Goal: Task Accomplishment & Management: Use online tool/utility

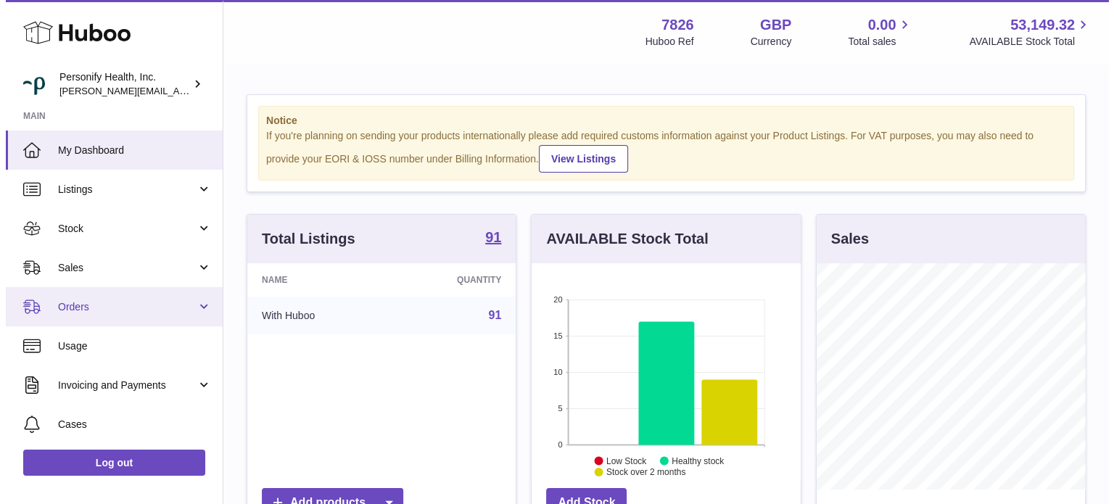
scroll to position [226, 269]
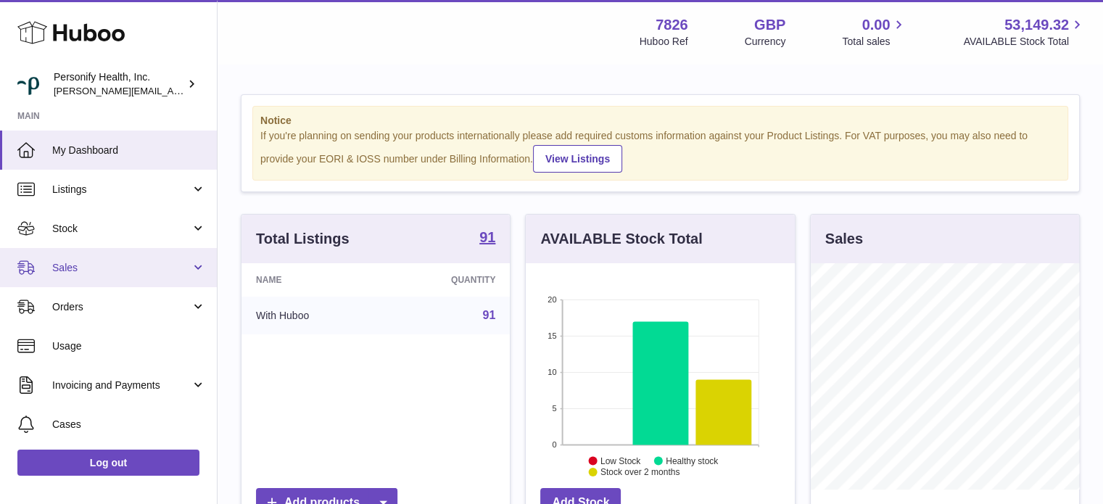
click at [78, 267] on span "Sales" at bounding box center [121, 268] width 139 height 14
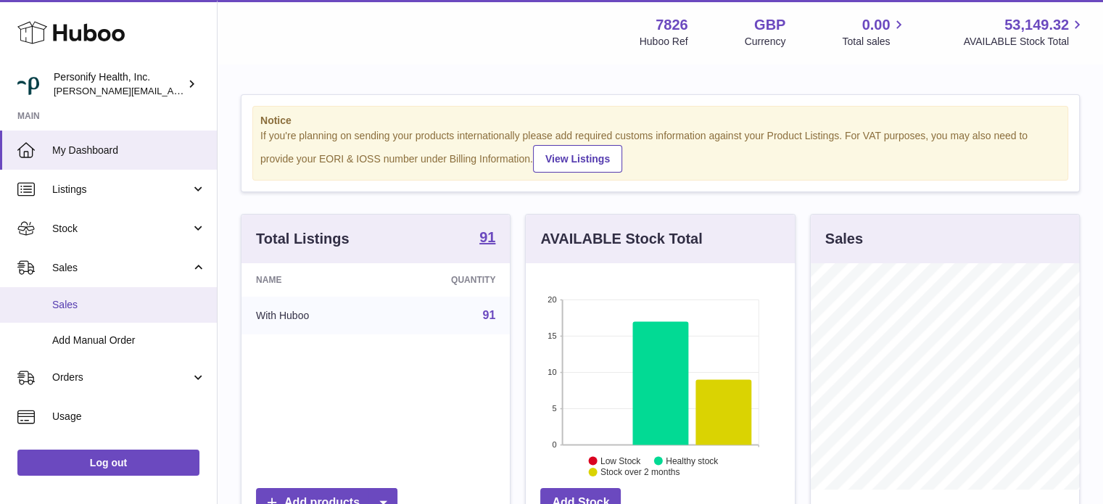
click at [79, 306] on span "Sales" at bounding box center [129, 305] width 154 height 14
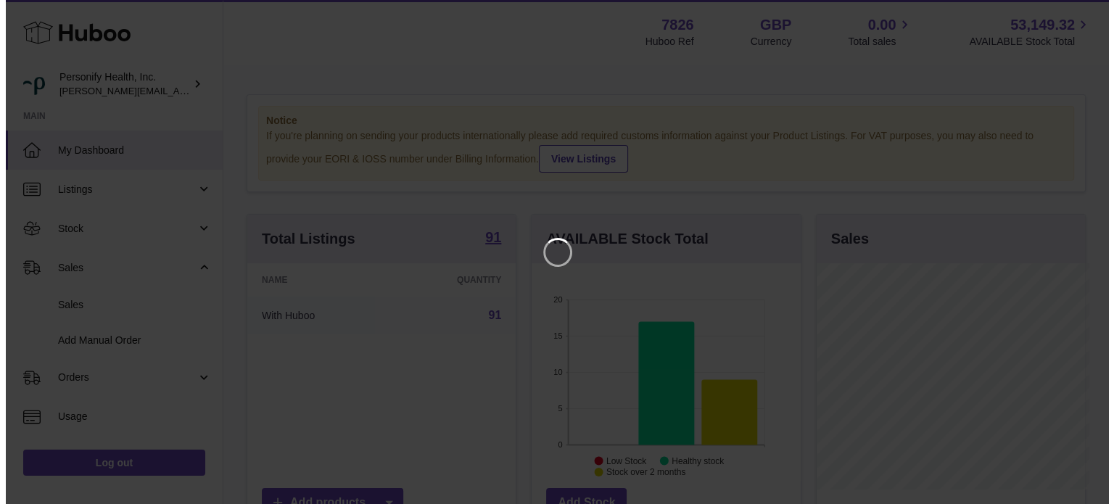
scroll to position [226, 272]
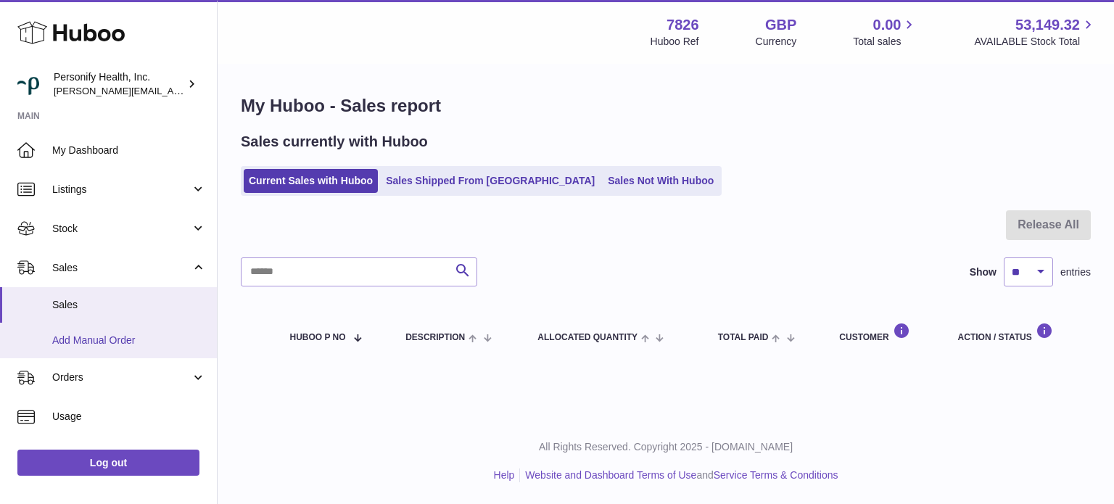
click at [114, 336] on span "Add Manual Order" at bounding box center [129, 341] width 154 height 14
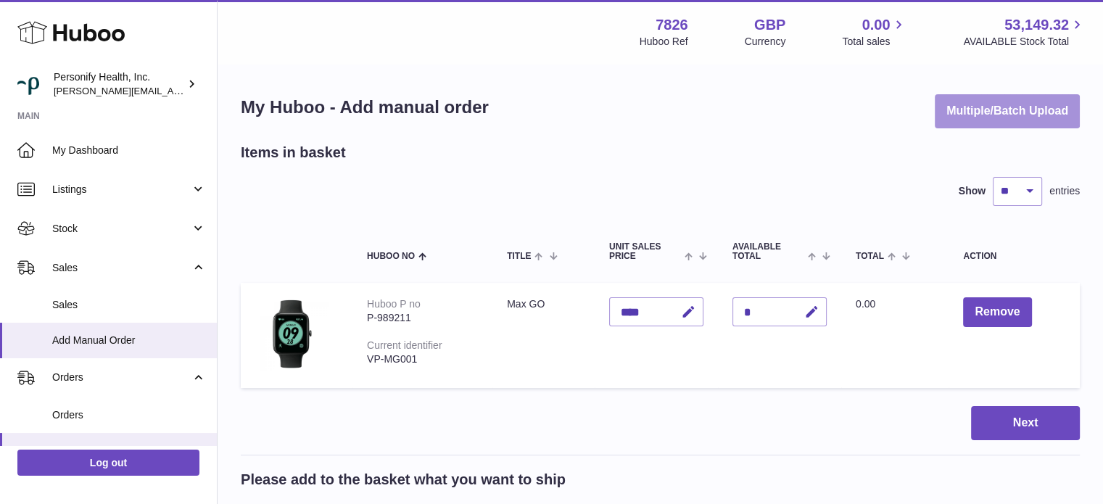
click at [982, 115] on button "Multiple/Batch Upload" at bounding box center [1007, 111] width 145 height 34
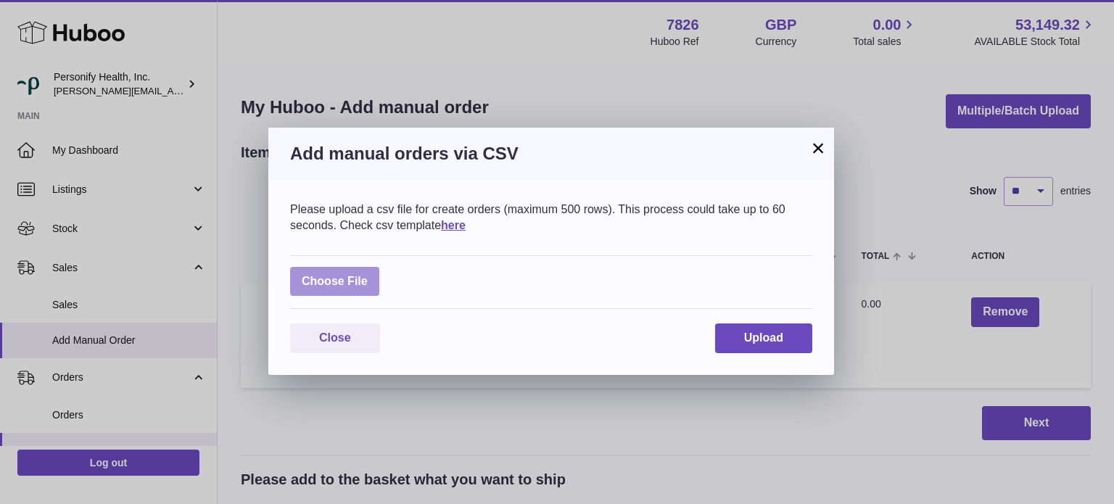
click at [358, 268] on label at bounding box center [334, 282] width 89 height 30
click at [368, 274] on input "file" at bounding box center [368, 274] width 1 height 1
type input "**********"
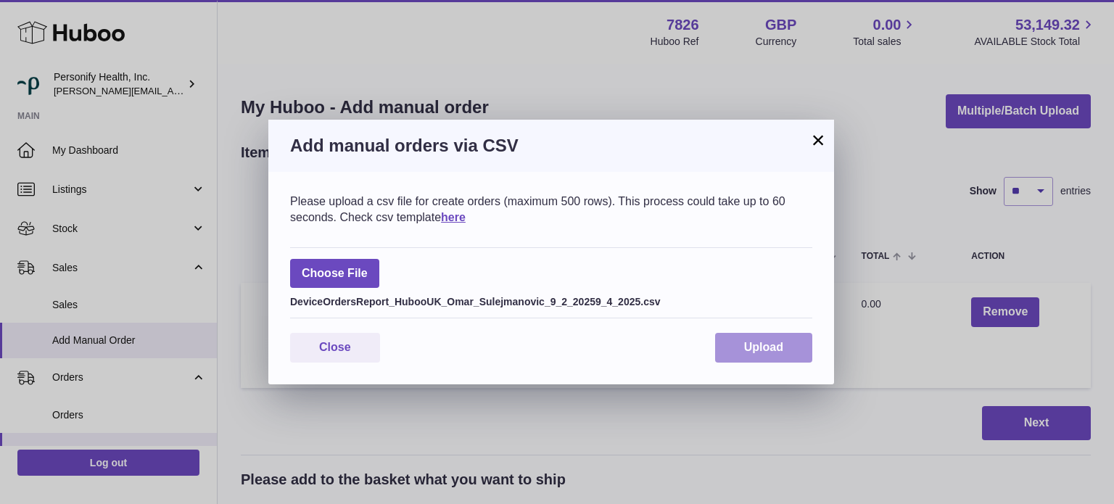
click at [789, 345] on button "Upload" at bounding box center [763, 348] width 97 height 30
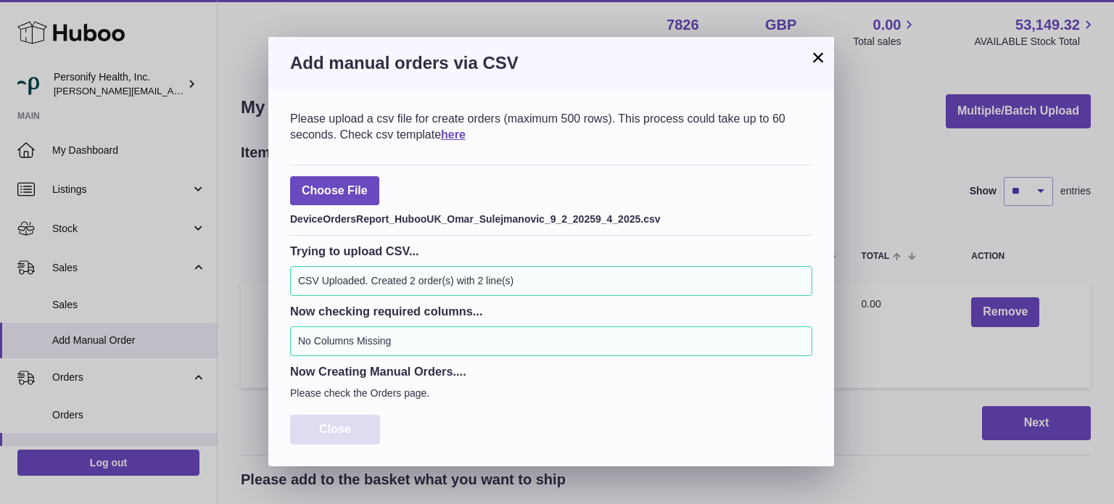
click at [368, 423] on button "Close" at bounding box center [335, 430] width 90 height 30
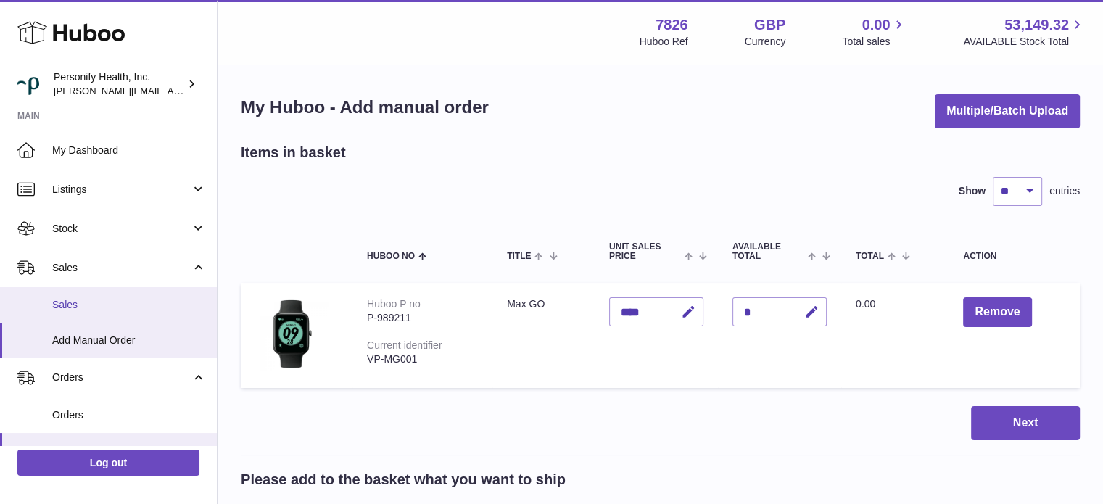
click at [122, 301] on span "Sales" at bounding box center [129, 305] width 154 height 14
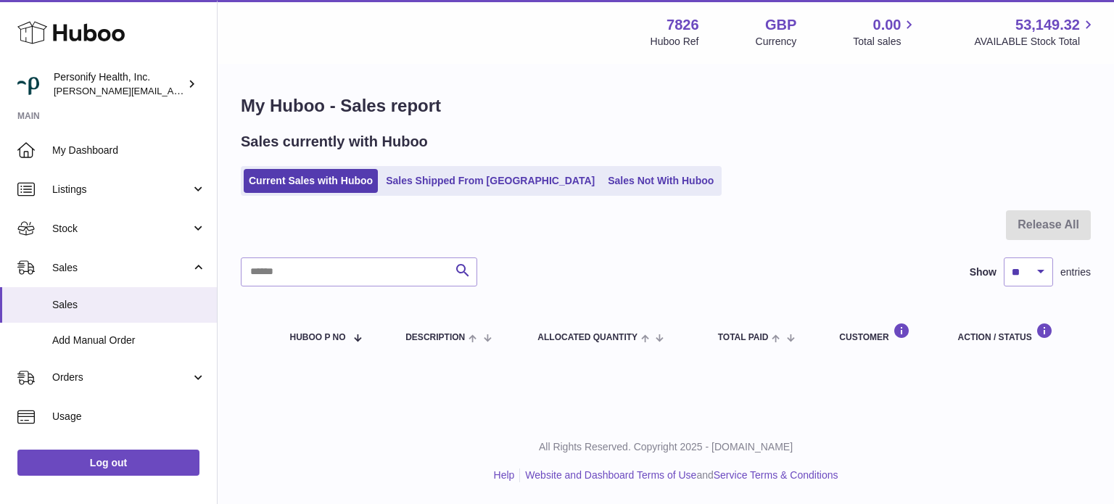
click at [86, 25] on use at bounding box center [70, 33] width 107 height 22
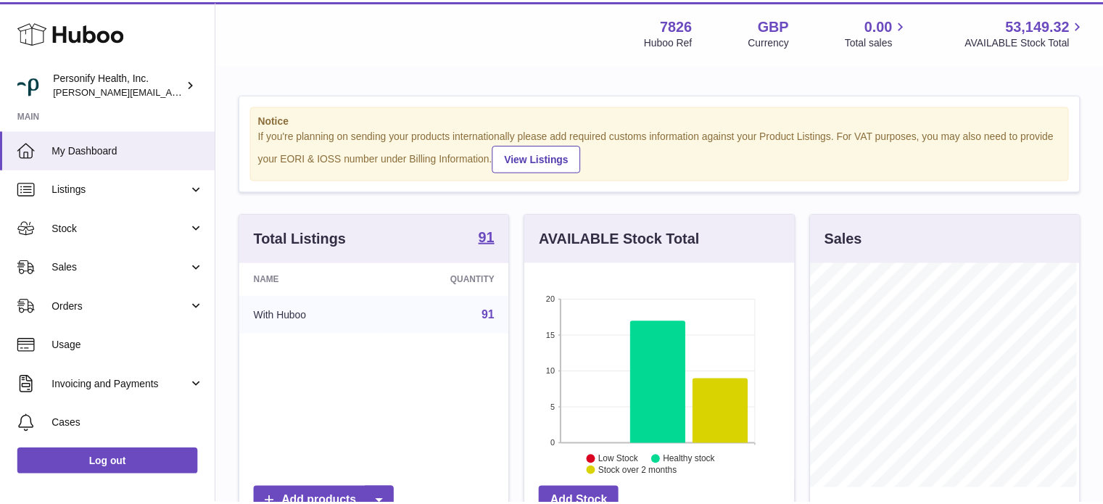
scroll to position [725202, 725159]
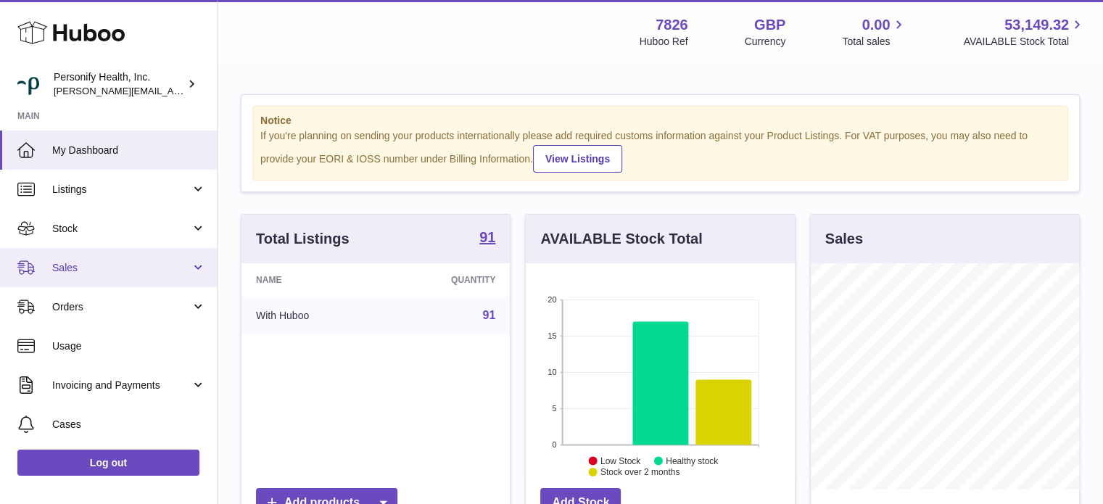
click at [78, 268] on span "Sales" at bounding box center [121, 268] width 139 height 14
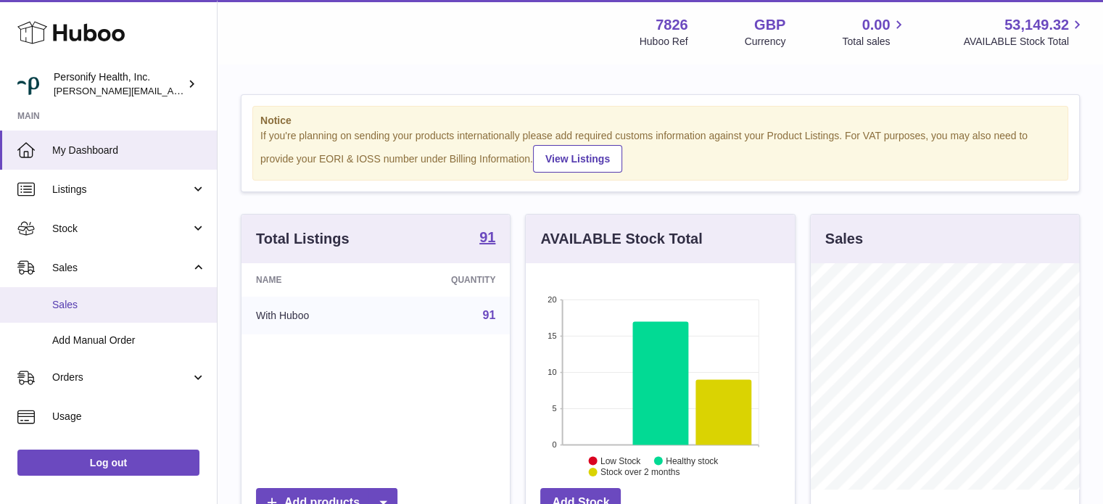
click at [84, 304] on span "Sales" at bounding box center [129, 305] width 154 height 14
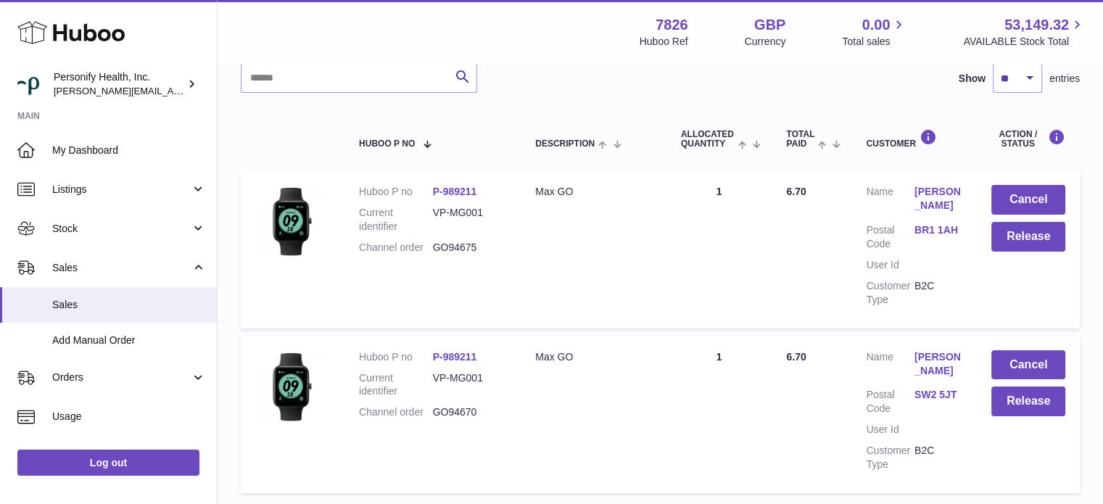
scroll to position [73, 0]
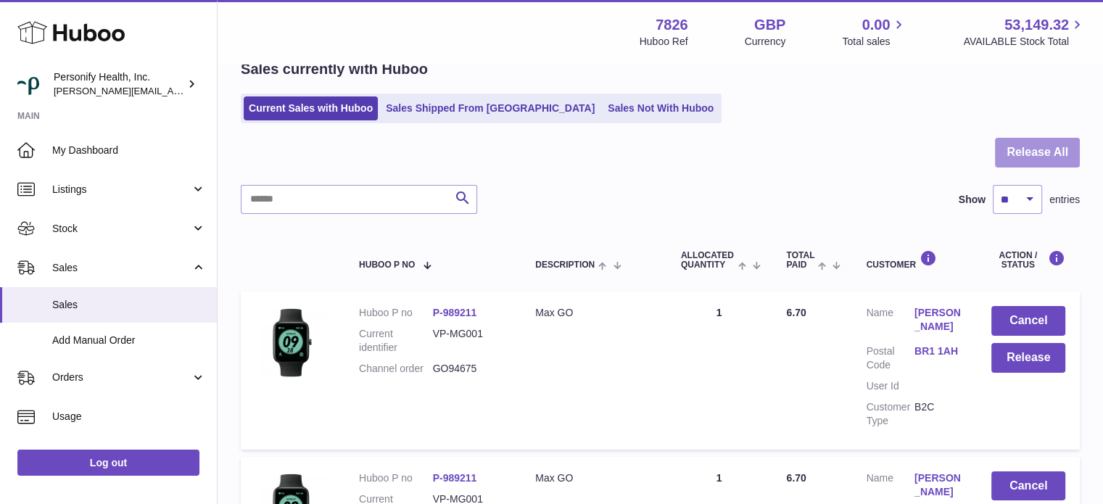
click at [1042, 147] on button "Release All" at bounding box center [1037, 153] width 85 height 30
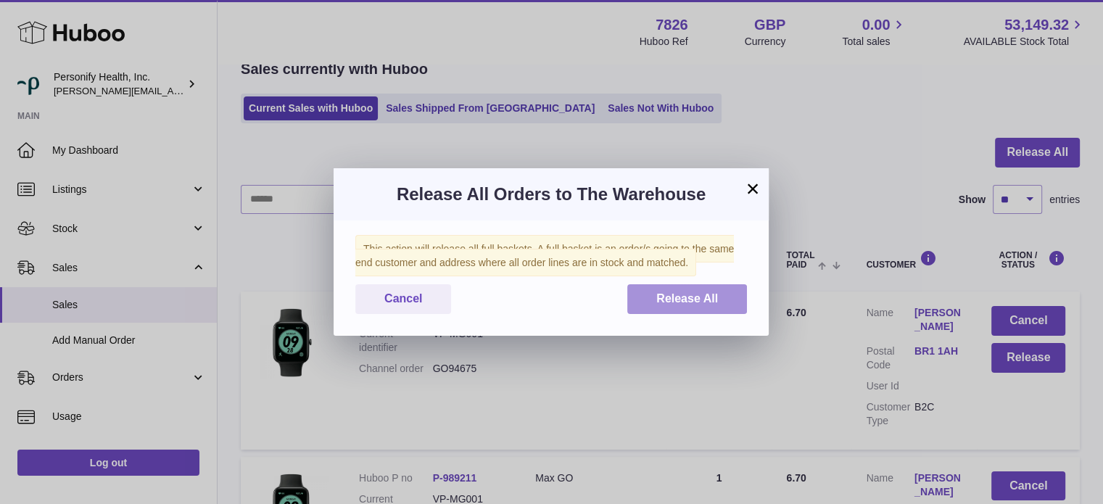
click at [709, 307] on button "Release All" at bounding box center [687, 299] width 120 height 30
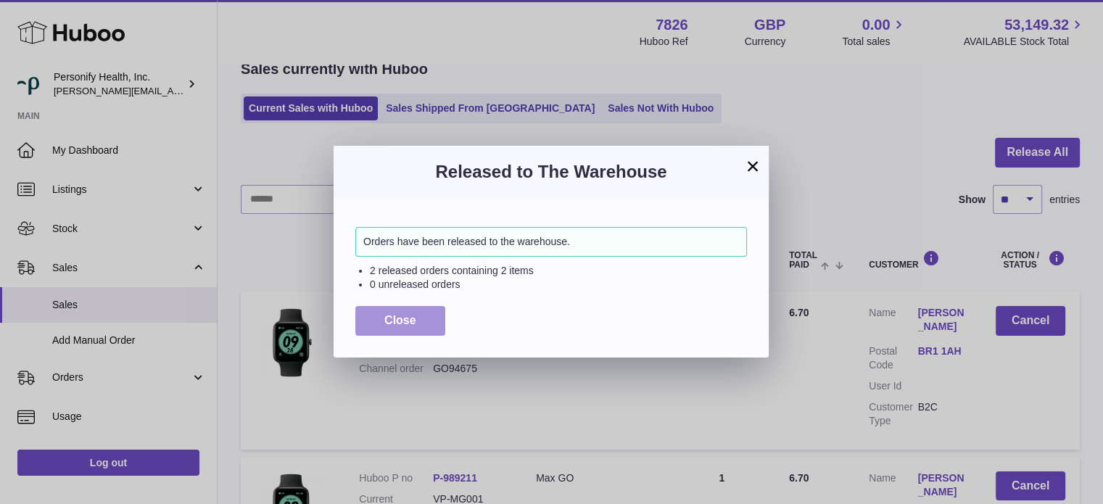
drag, startPoint x: 437, startPoint y: 319, endPoint x: 424, endPoint y: 319, distance: 13.1
click at [436, 319] on button "Close" at bounding box center [400, 321] width 90 height 30
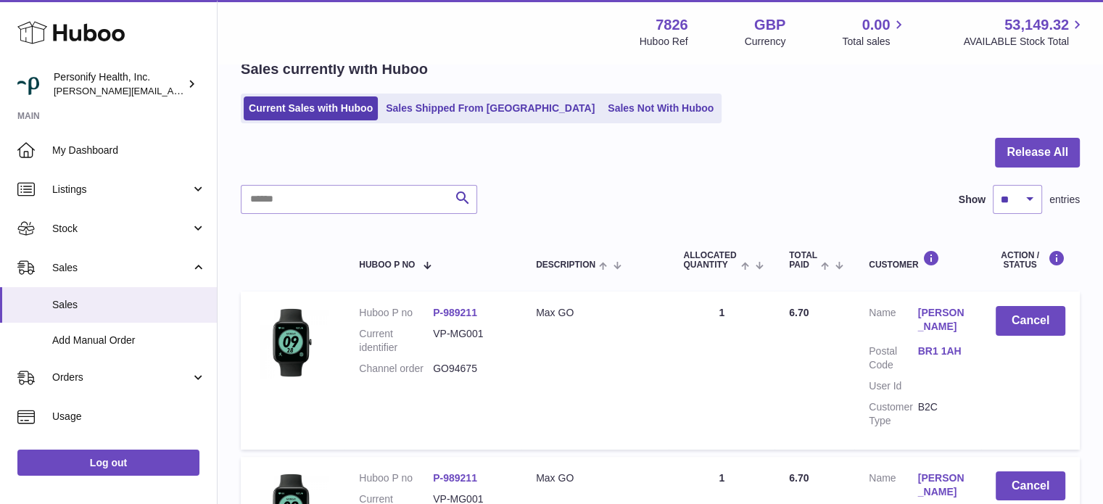
click at [110, 38] on icon at bounding box center [70, 32] width 107 height 29
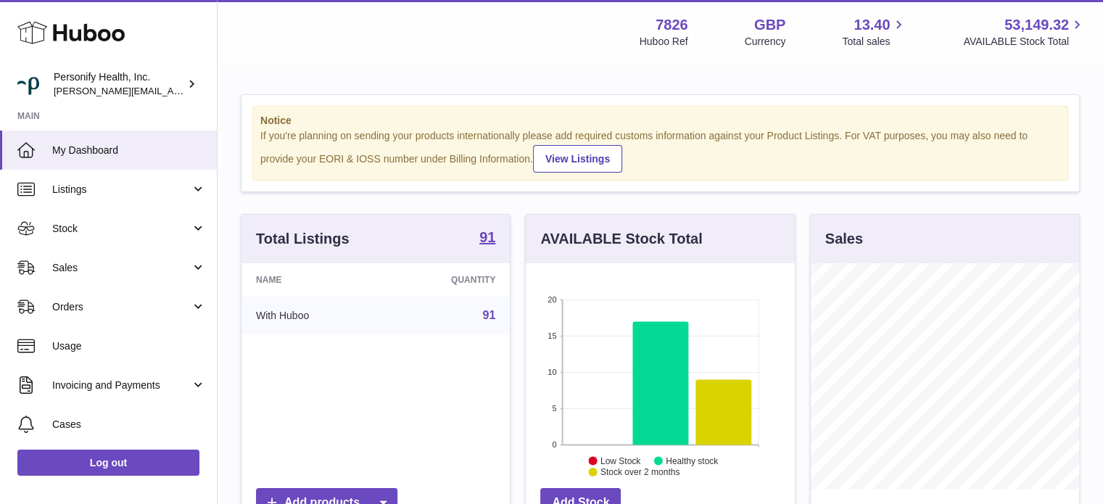
scroll to position [226, 269]
click at [75, 278] on link "Sales" at bounding box center [108, 267] width 217 height 39
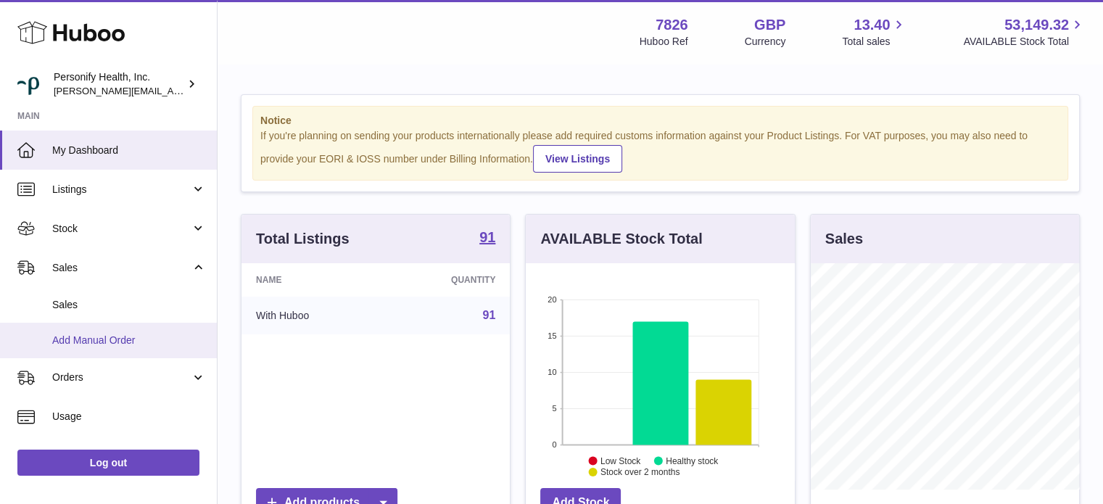
click at [105, 330] on link "Add Manual Order" at bounding box center [108, 341] width 217 height 36
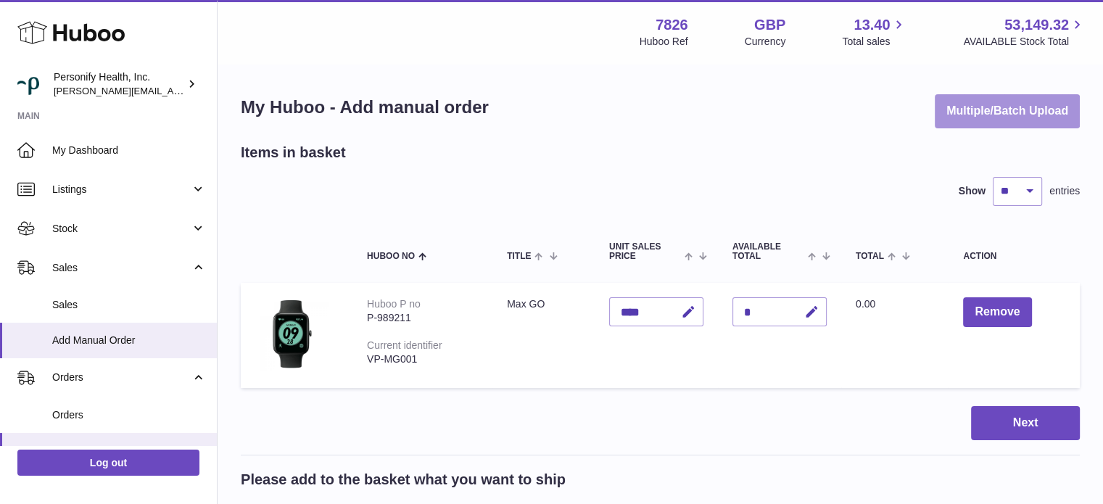
click at [976, 116] on button "Multiple/Batch Upload" at bounding box center [1007, 111] width 145 height 34
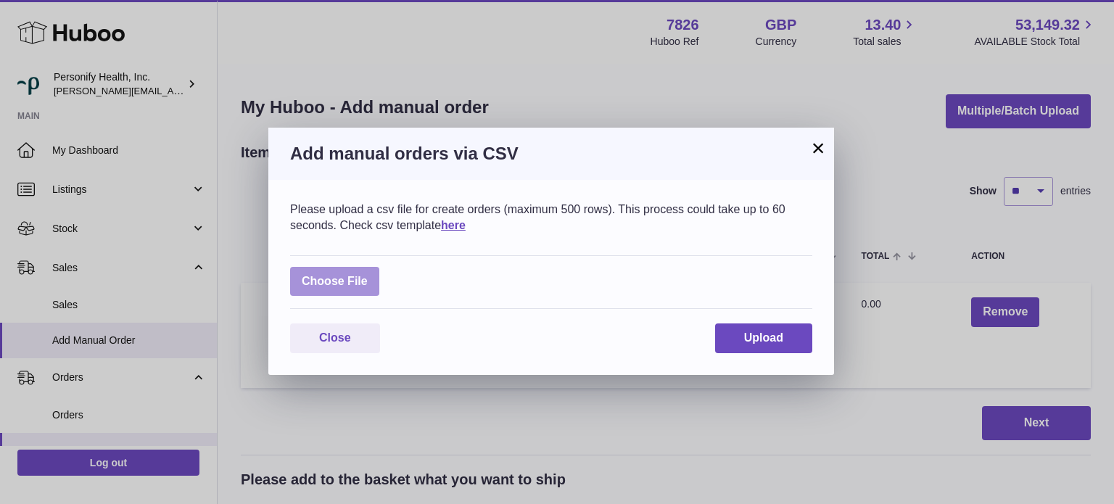
click at [319, 280] on label at bounding box center [334, 282] width 89 height 30
click at [368, 275] on input "file" at bounding box center [368, 274] width 1 height 1
type input "**********"
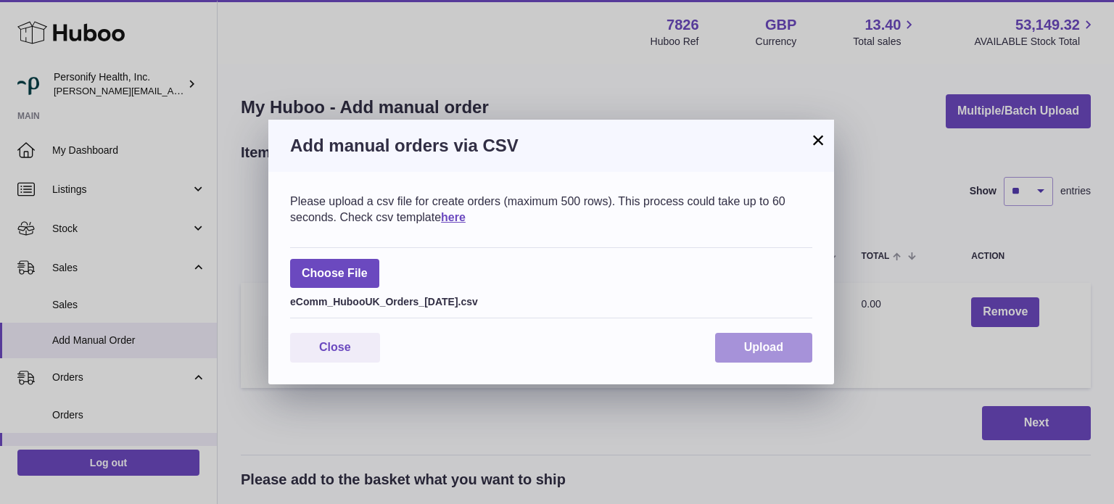
click at [749, 353] on span "Upload" at bounding box center [763, 347] width 39 height 12
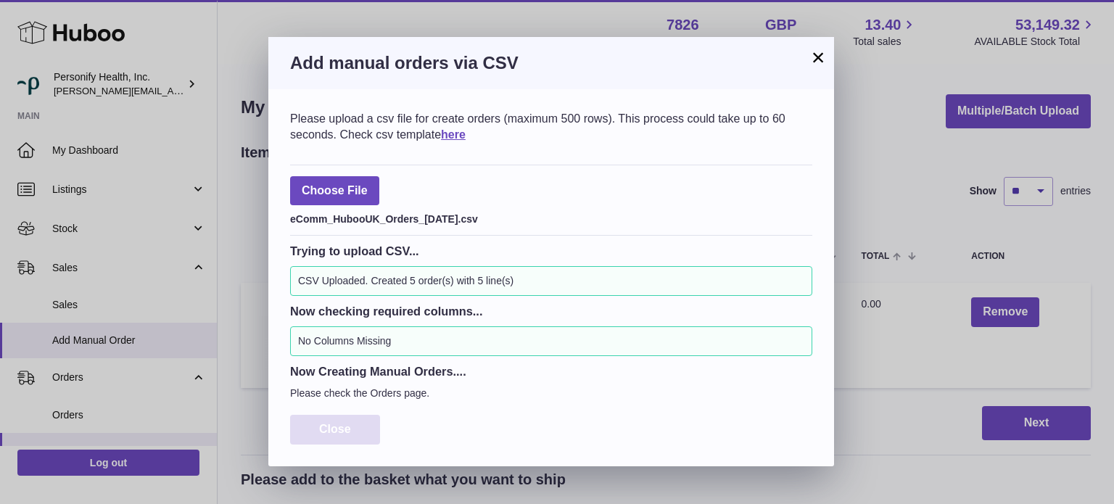
click at [366, 416] on button "Close" at bounding box center [335, 430] width 90 height 30
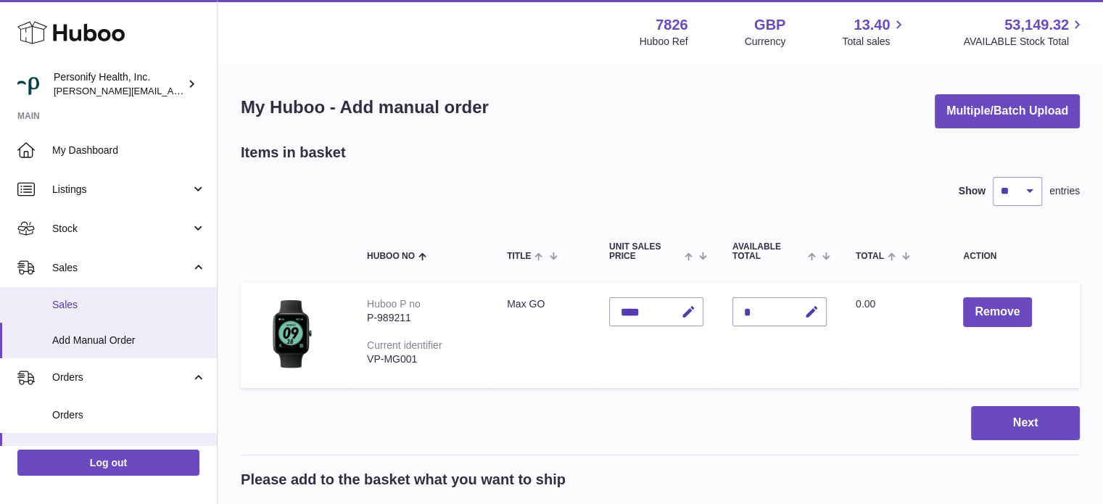
click at [139, 307] on span "Sales" at bounding box center [129, 305] width 154 height 14
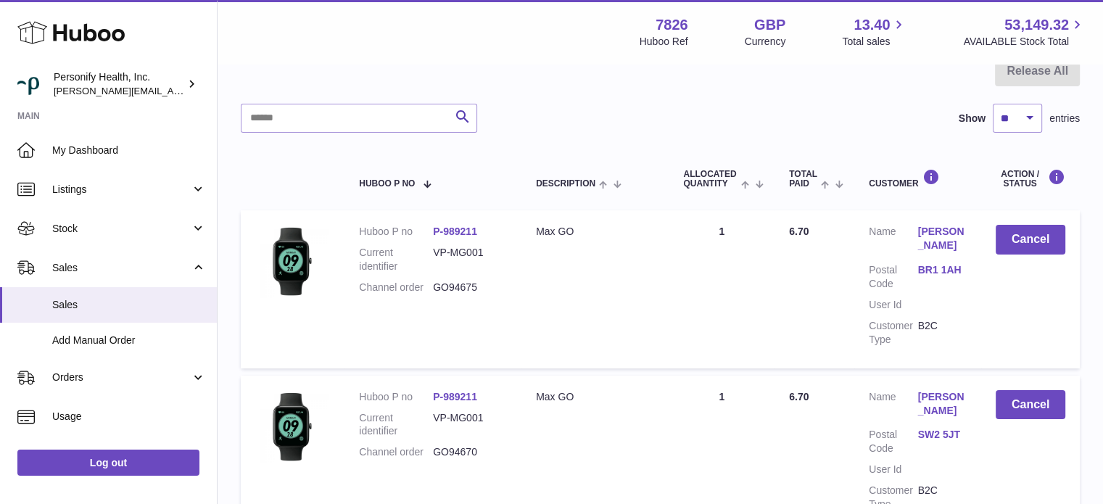
scroll to position [303, 0]
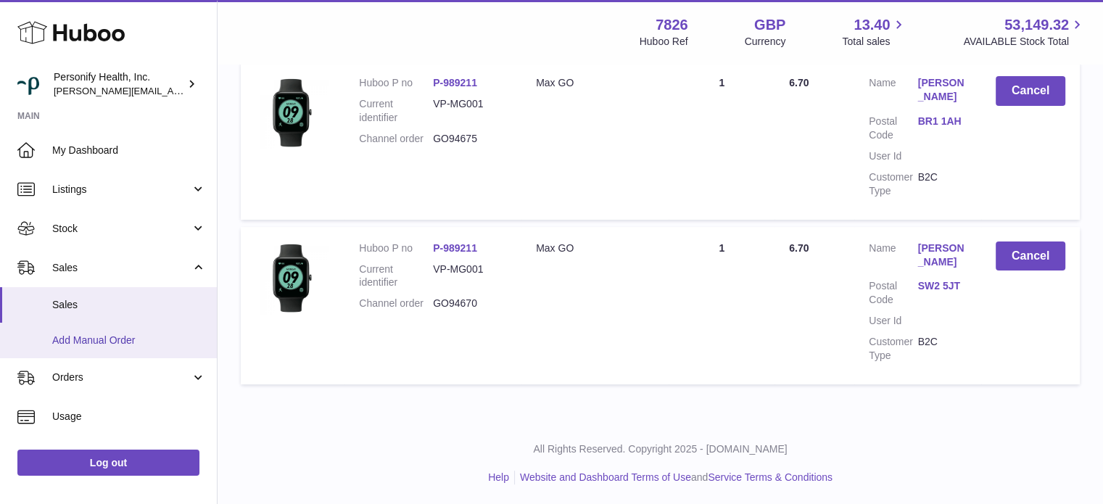
click at [108, 348] on link "Add Manual Order" at bounding box center [108, 341] width 217 height 36
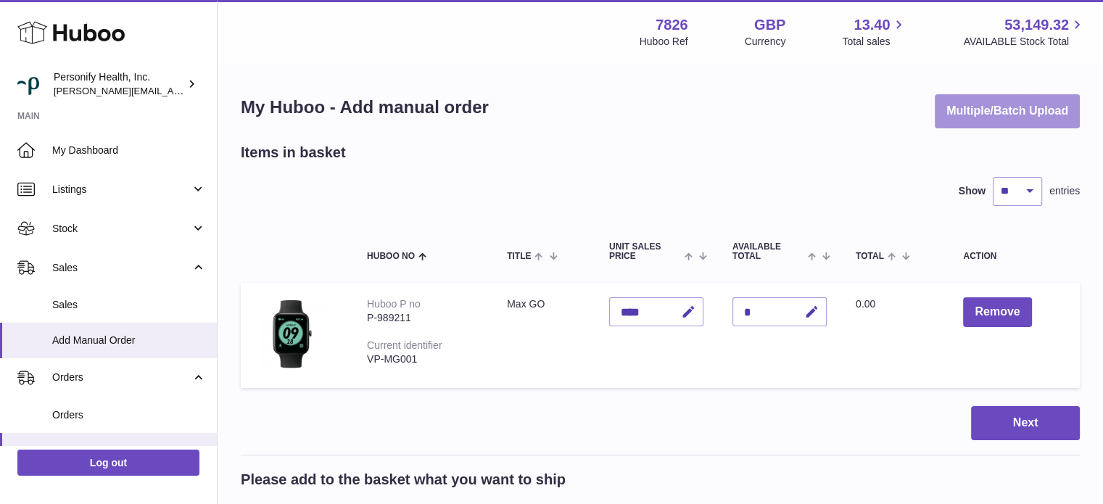
click at [1011, 111] on button "Multiple/Batch Upload" at bounding box center [1007, 111] width 145 height 34
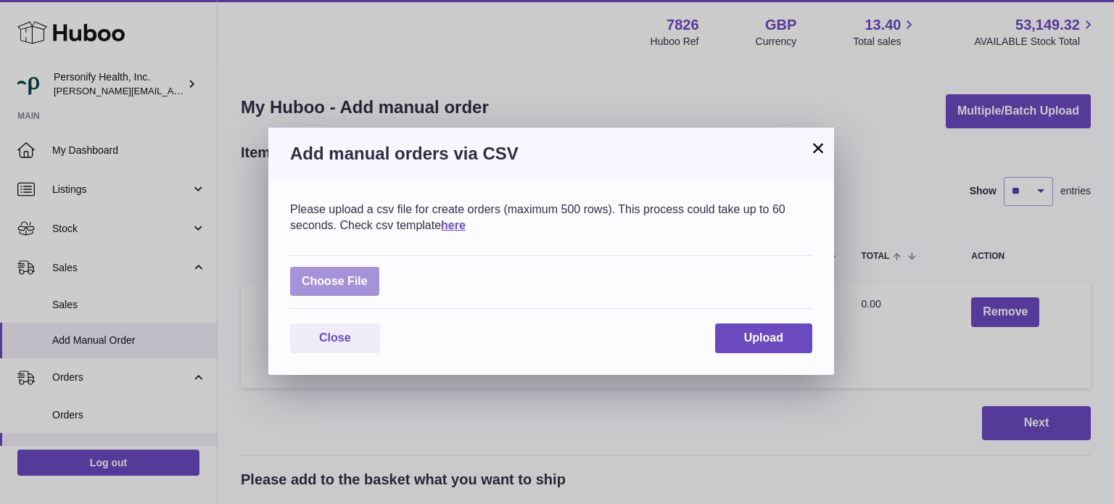
click at [354, 276] on label at bounding box center [334, 282] width 89 height 30
click at [368, 275] on input "file" at bounding box center [368, 274] width 1 height 1
type input "**********"
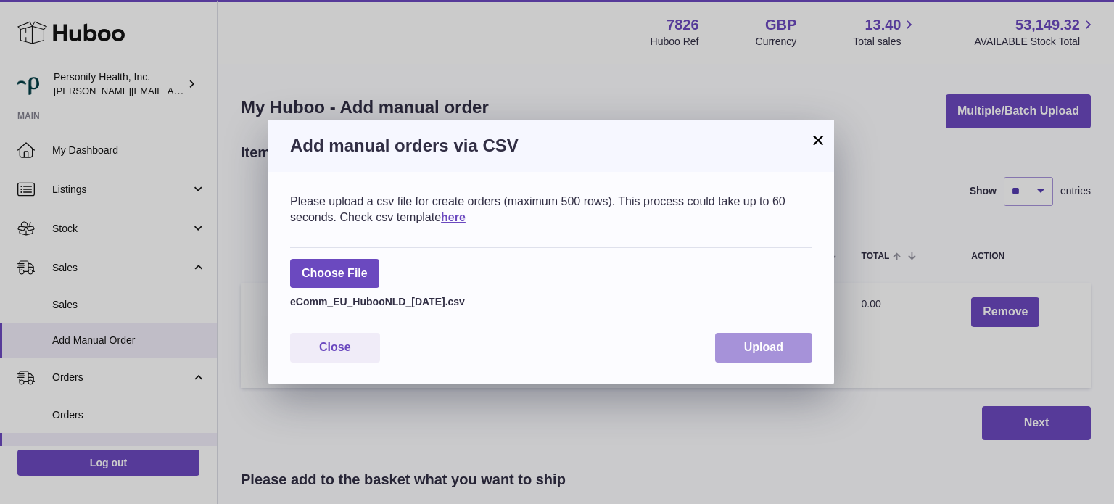
click at [755, 348] on span "Upload" at bounding box center [763, 347] width 39 height 12
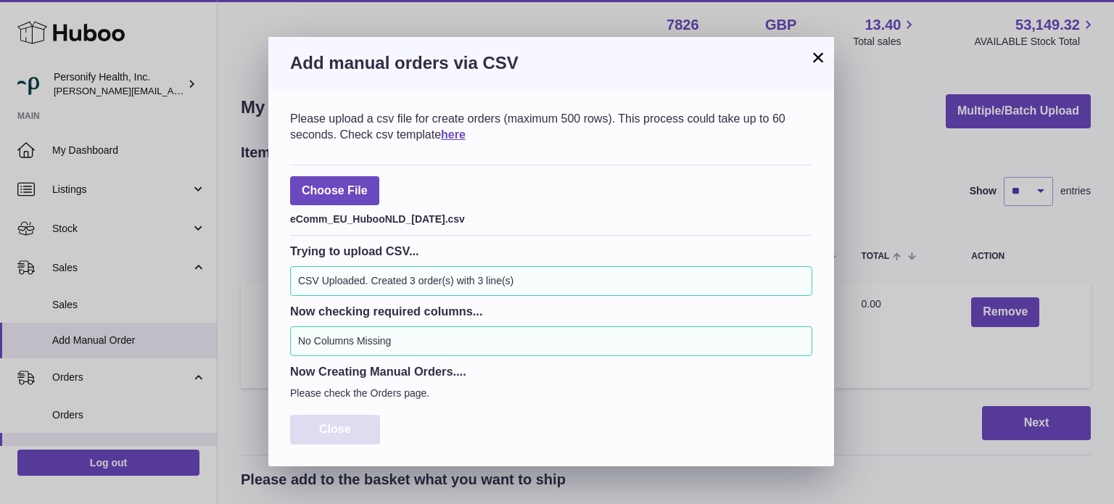
click at [355, 426] on button "Close" at bounding box center [335, 430] width 90 height 30
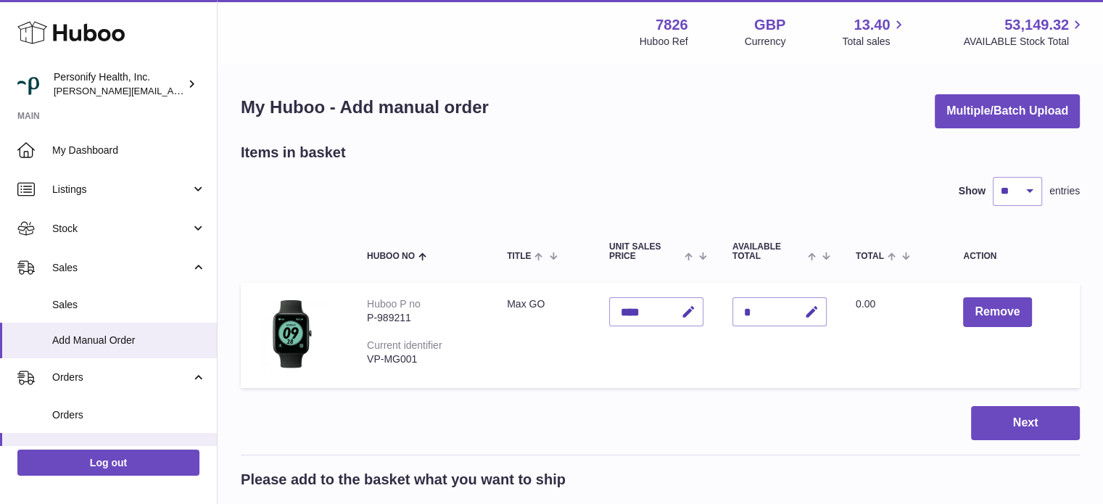
click at [96, 36] on use at bounding box center [70, 33] width 107 height 22
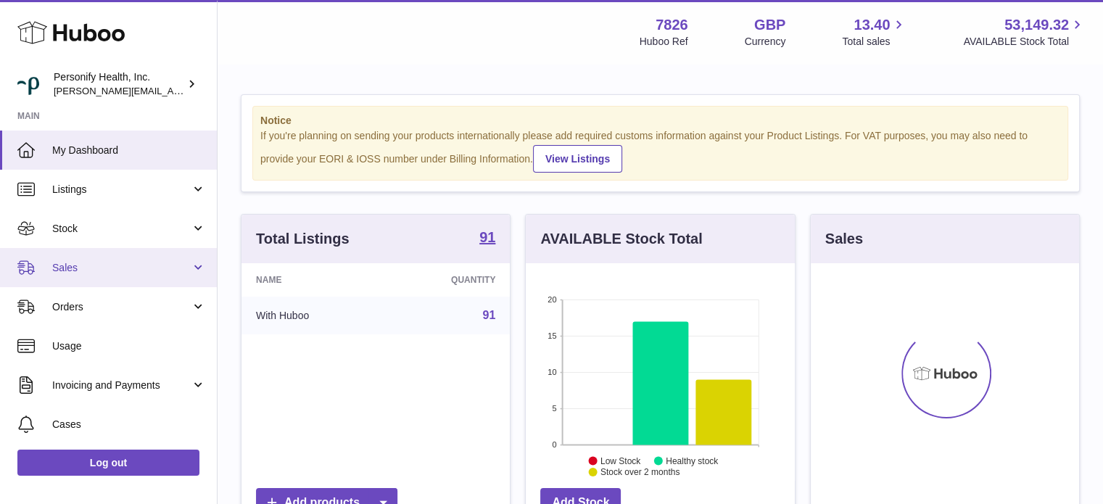
click at [91, 264] on span "Sales" at bounding box center [121, 268] width 139 height 14
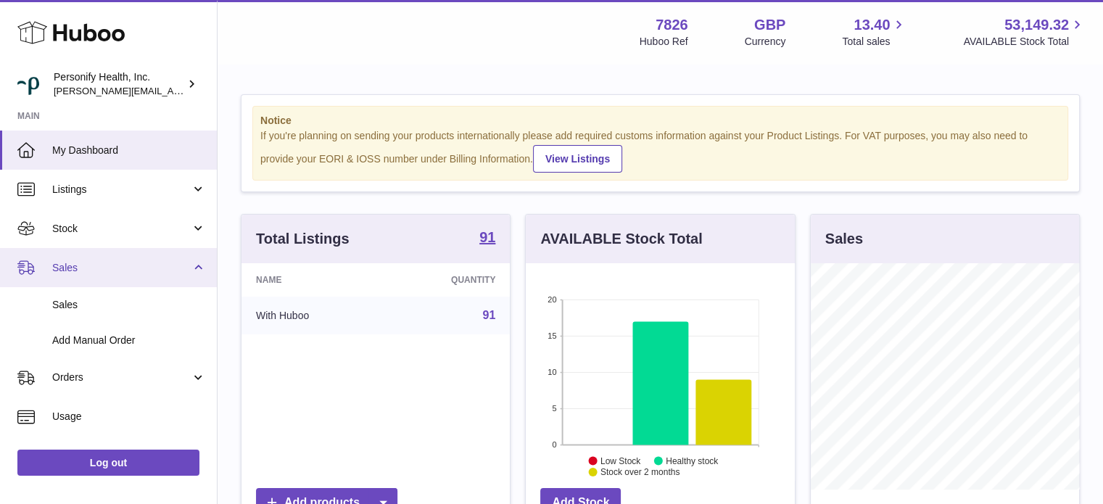
scroll to position [226, 269]
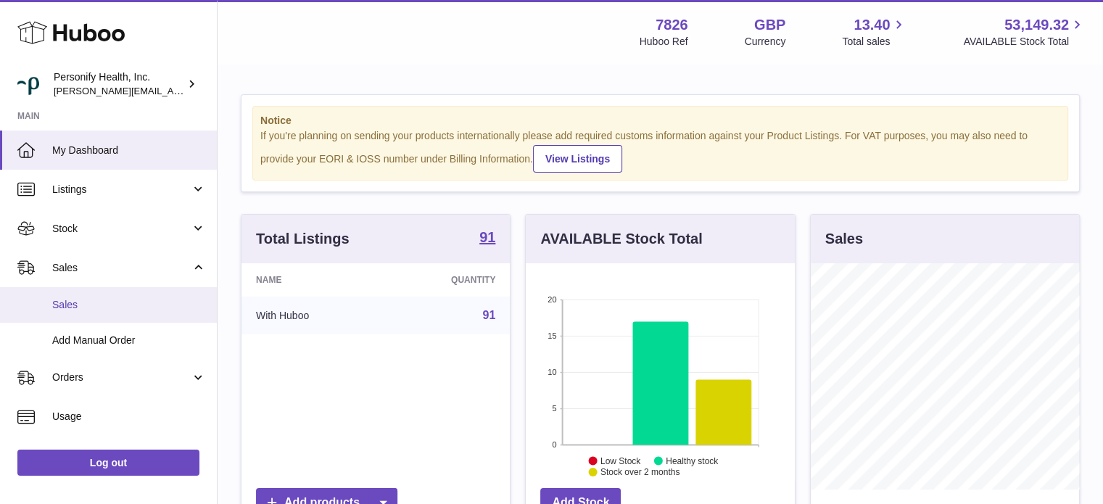
click at [84, 297] on link "Sales" at bounding box center [108, 305] width 217 height 36
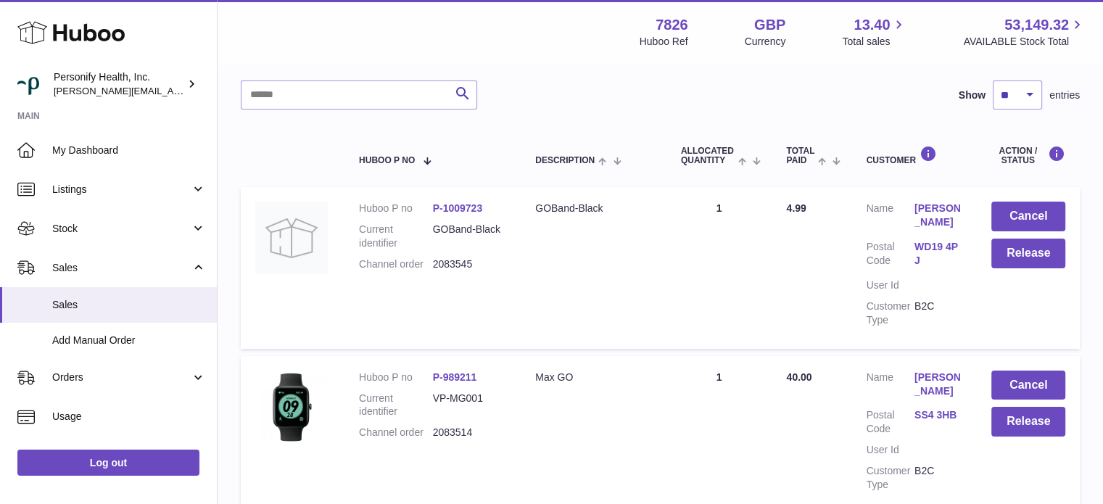
scroll to position [73, 0]
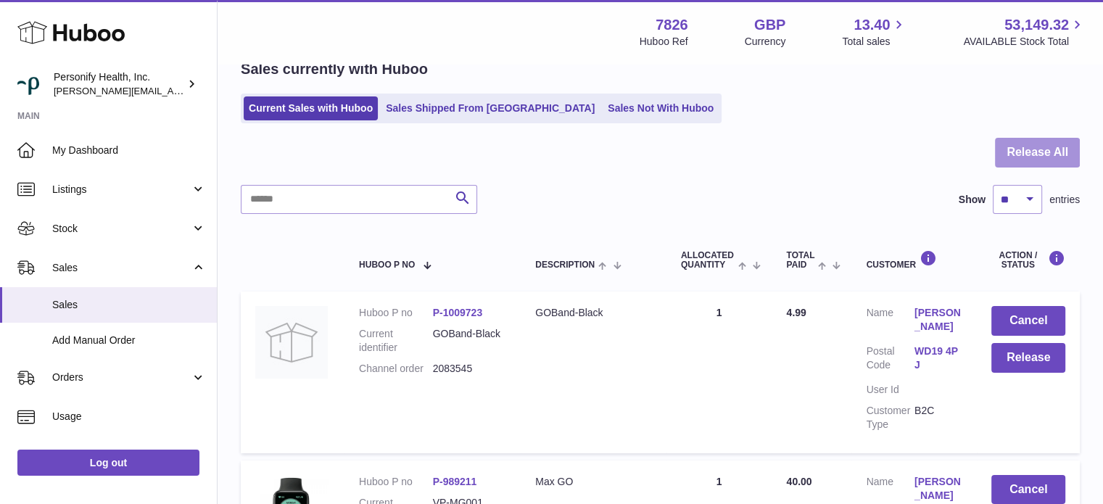
click at [1035, 159] on button "Release All" at bounding box center [1037, 153] width 85 height 30
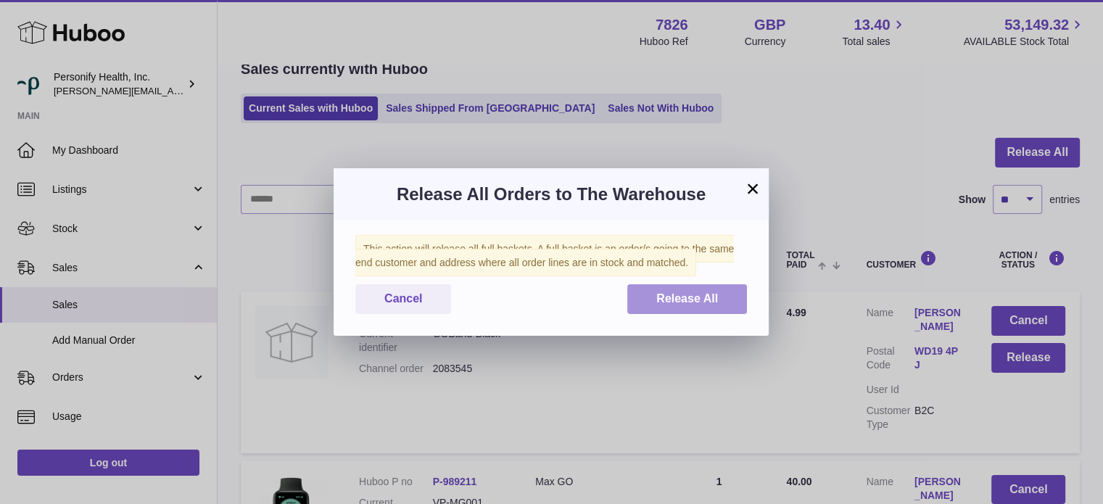
click at [676, 297] on span "Release All" at bounding box center [688, 298] width 62 height 12
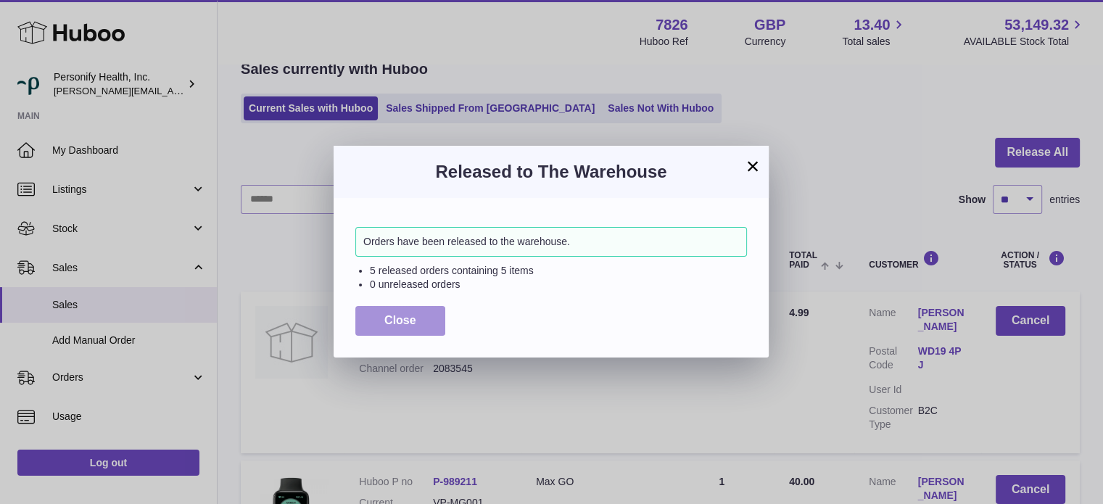
click at [416, 318] on button "Close" at bounding box center [400, 321] width 90 height 30
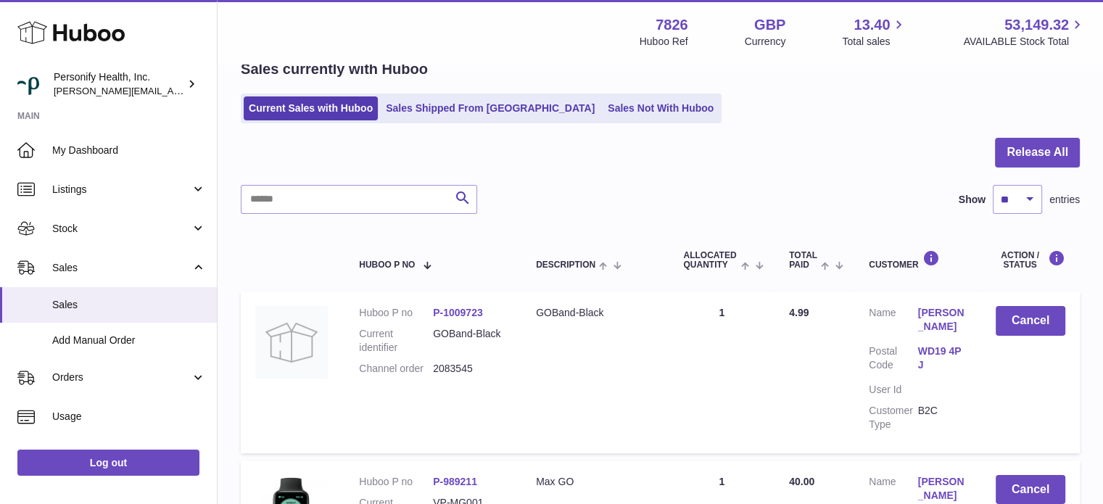
click at [97, 34] on icon at bounding box center [70, 32] width 107 height 29
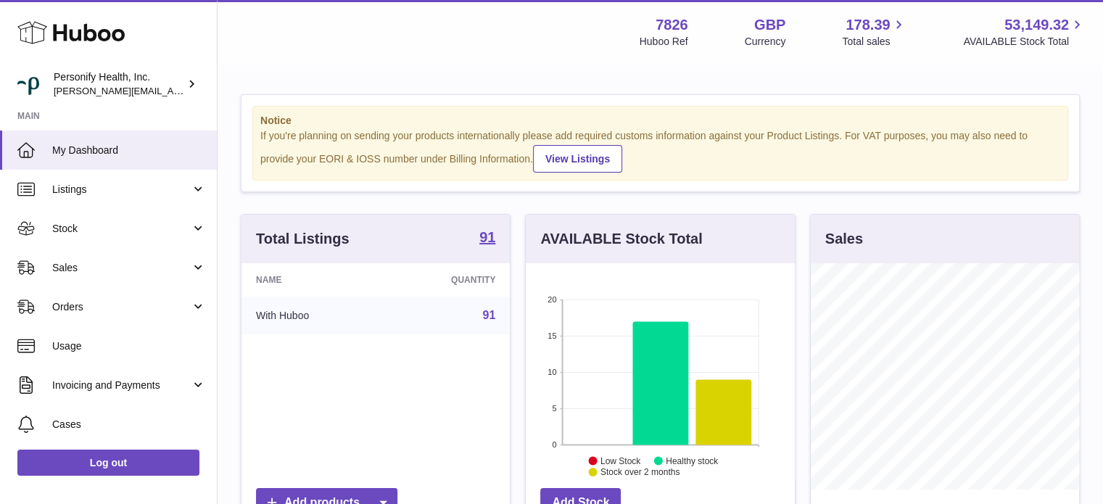
scroll to position [226, 269]
